Goal: Task Accomplishment & Management: Manage account settings

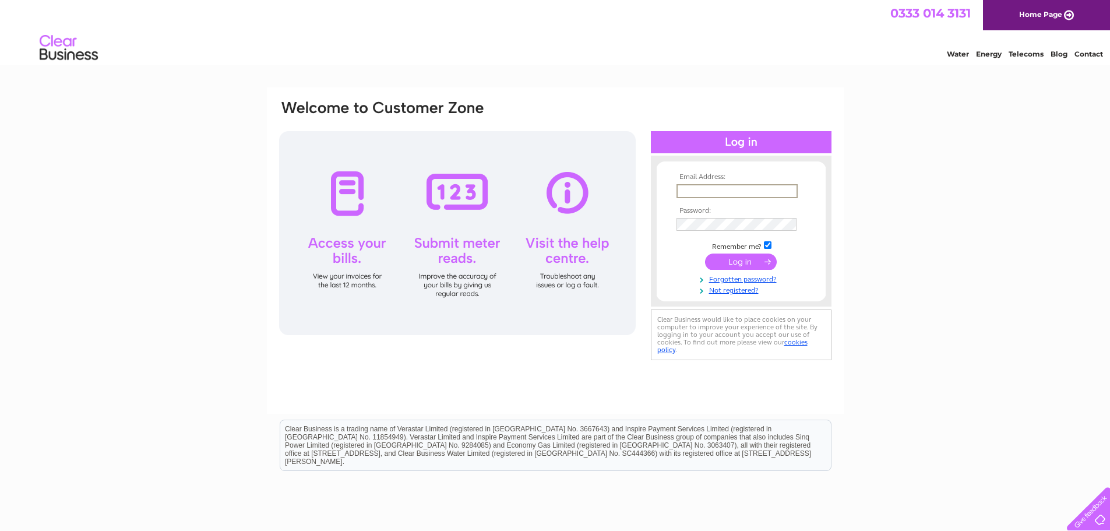
click at [703, 189] on input "text" at bounding box center [737, 191] width 121 height 14
type input "[EMAIL_ADDRESS][DOMAIN_NAME]"
click at [731, 262] on input "submit" at bounding box center [741, 260] width 72 height 16
click at [749, 264] on input "submit" at bounding box center [741, 260] width 72 height 16
click at [742, 260] on input "submit" at bounding box center [741, 260] width 72 height 16
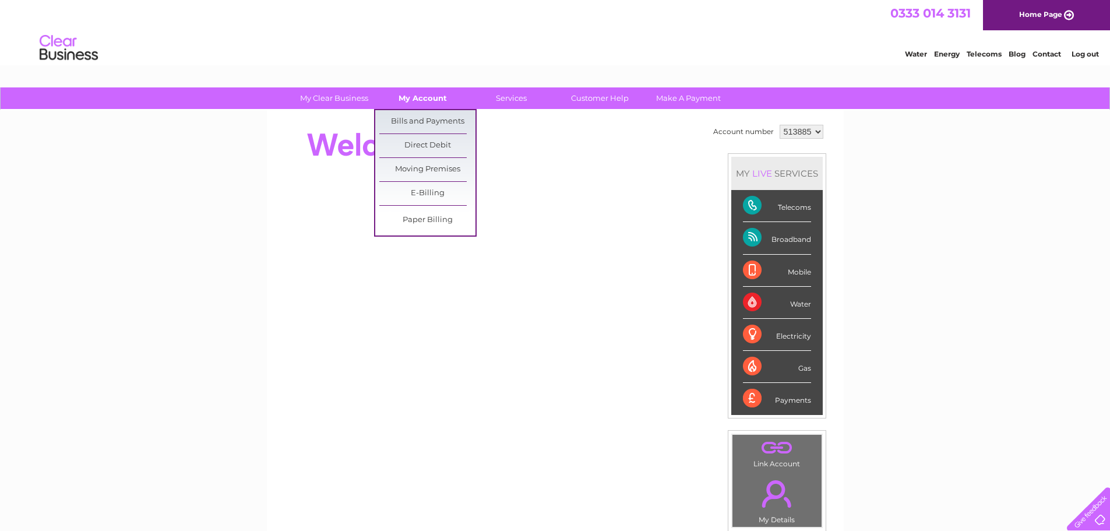
click at [435, 100] on link "My Account" at bounding box center [423, 98] width 96 height 22
click at [415, 123] on link "Bills and Payments" at bounding box center [427, 121] width 96 height 23
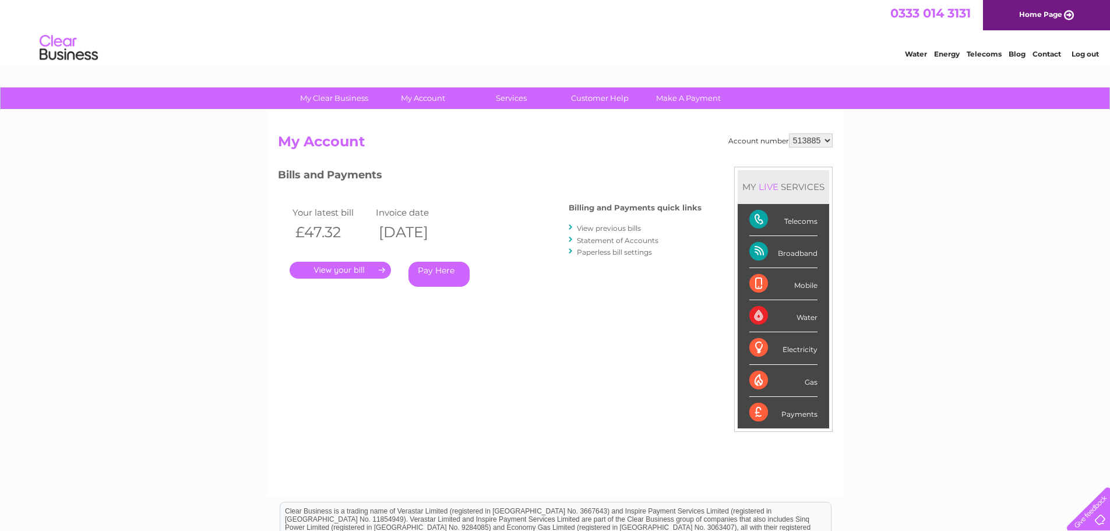
click at [343, 270] on link "." at bounding box center [340, 270] width 101 height 17
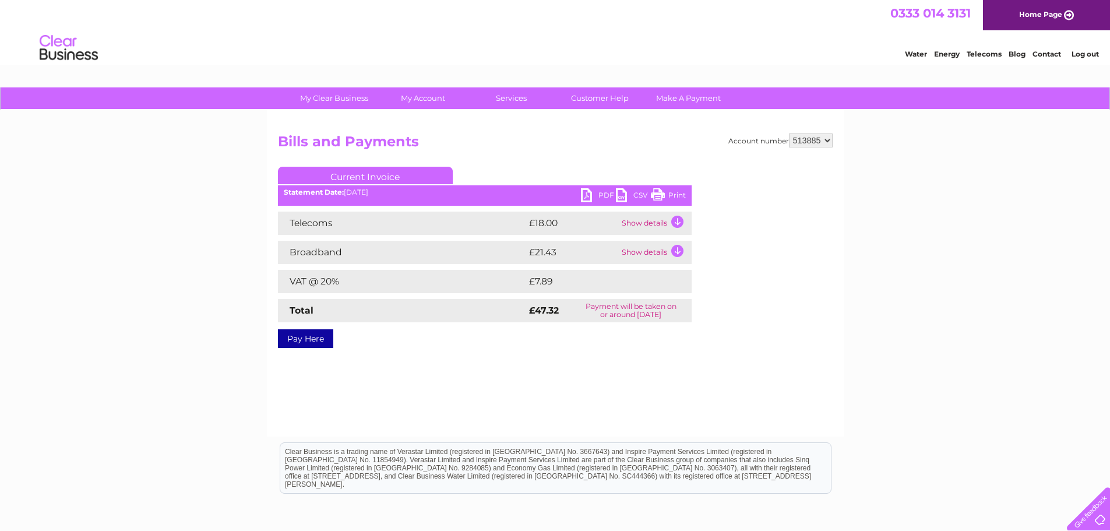
click at [674, 219] on td "Show details" at bounding box center [655, 223] width 73 height 23
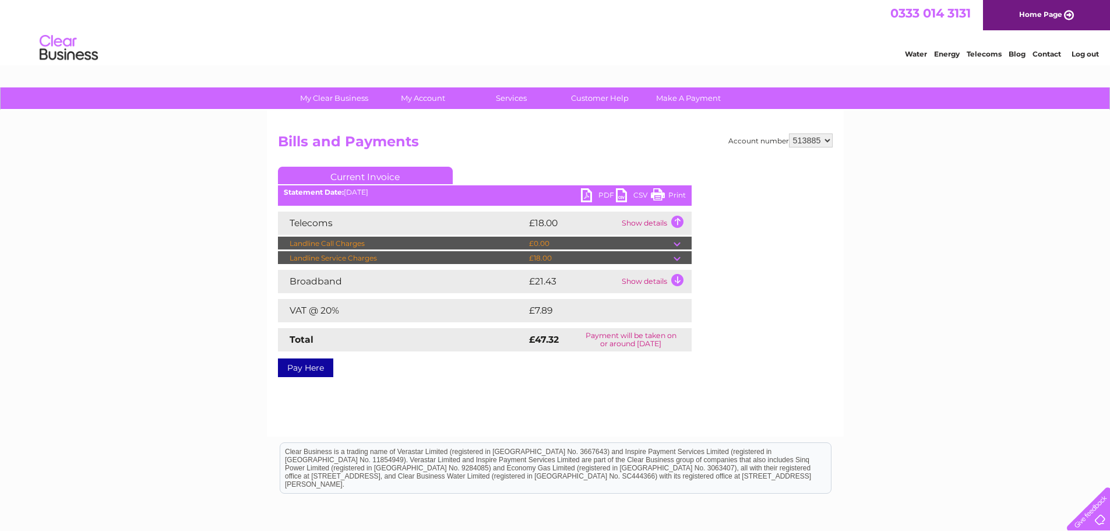
click at [674, 276] on td "Show details" at bounding box center [655, 281] width 73 height 23
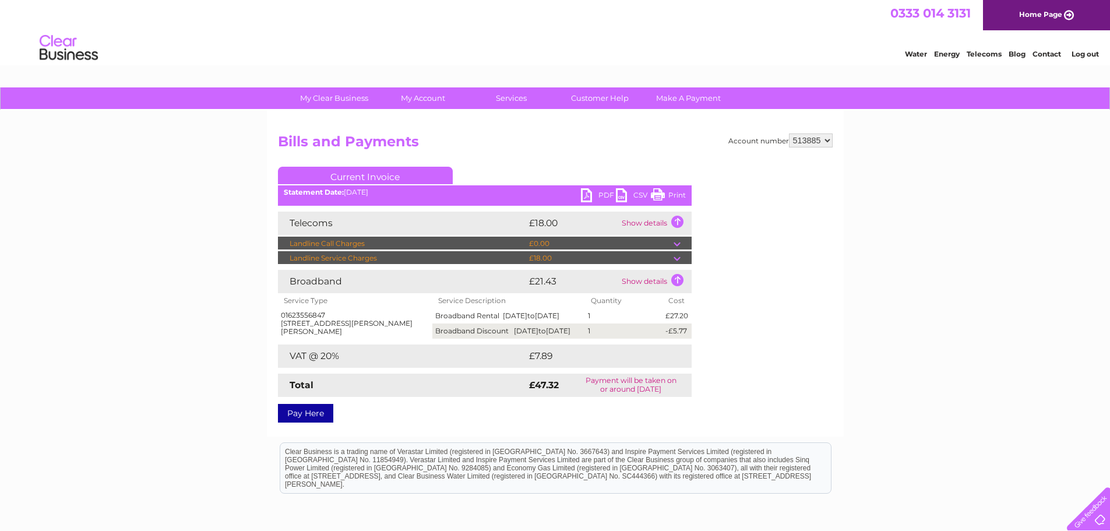
click at [586, 196] on link "PDF" at bounding box center [598, 196] width 35 height 17
click at [1089, 50] on link "Log out" at bounding box center [1085, 54] width 27 height 9
